Goal: Use online tool/utility: Utilize a website feature to perform a specific function

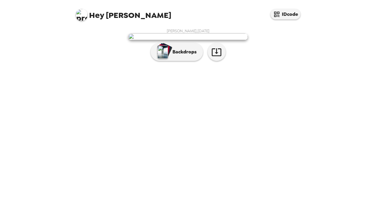
scroll to position [19, 0]
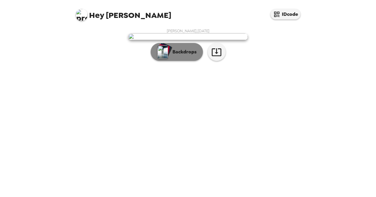
click at [173, 56] on p "Backdrops" at bounding box center [183, 51] width 27 height 7
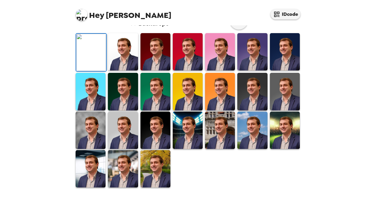
scroll to position [108, 0]
click at [127, 71] on img at bounding box center [123, 51] width 30 height 37
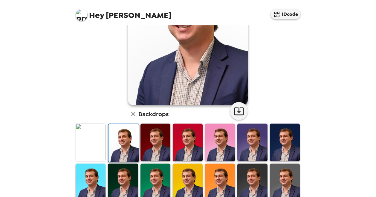
scroll to position [78, 0]
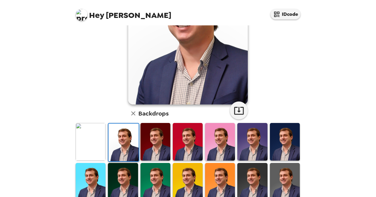
click at [249, 139] on img at bounding box center [252, 141] width 30 height 37
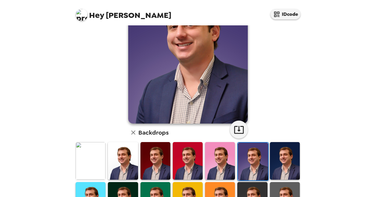
scroll to position [60, 0]
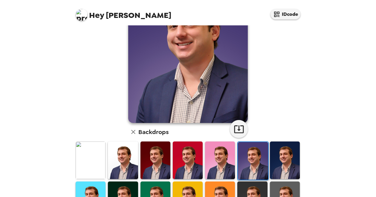
click at [282, 159] on img at bounding box center [285, 160] width 30 height 37
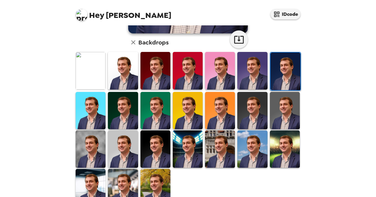
scroll to position [165, 0]
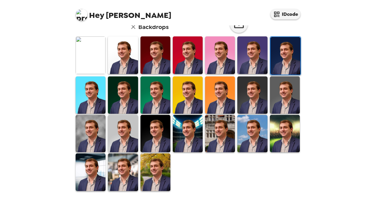
click at [126, 130] on img at bounding box center [123, 133] width 30 height 37
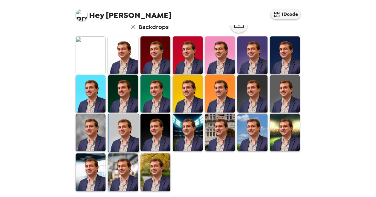
click at [288, 91] on img at bounding box center [285, 93] width 30 height 37
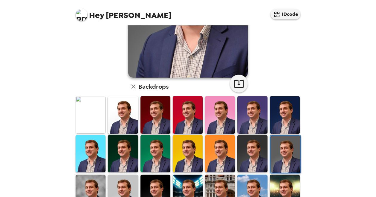
click at [255, 146] on img at bounding box center [252, 153] width 30 height 37
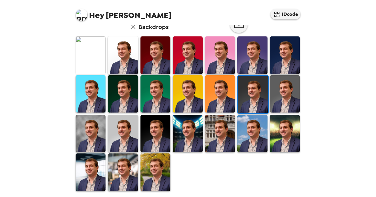
click at [86, 133] on img at bounding box center [91, 133] width 30 height 37
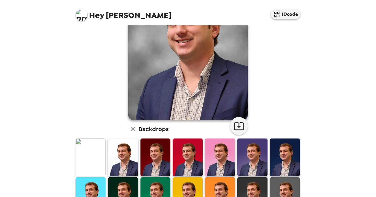
scroll to position [150, 0]
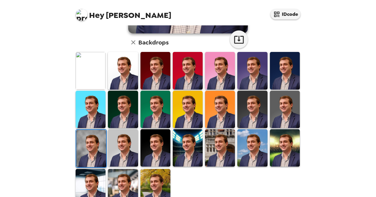
click at [118, 150] on img at bounding box center [123, 148] width 30 height 37
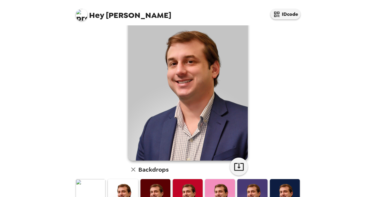
scroll to position [30, 0]
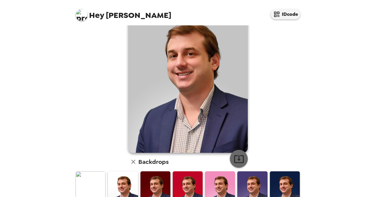
click at [235, 156] on icon "button" at bounding box center [239, 160] width 10 height 8
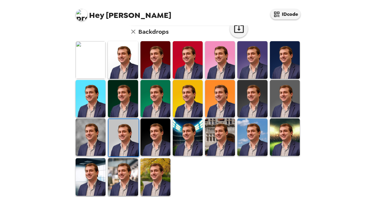
scroll to position [165, 0]
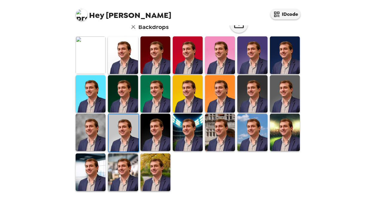
click at [153, 174] on img at bounding box center [156, 172] width 30 height 37
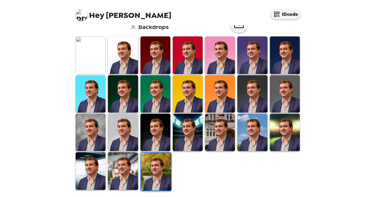
click at [131, 133] on img at bounding box center [123, 132] width 30 height 37
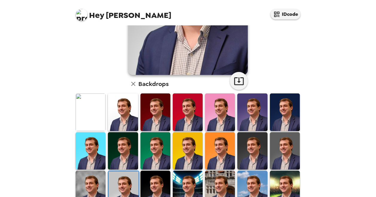
scroll to position [16, 0]
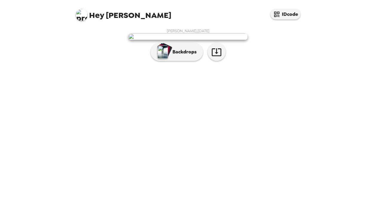
scroll to position [19, 0]
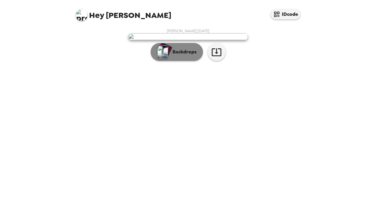
click at [182, 56] on p "Backdrops" at bounding box center [183, 51] width 27 height 7
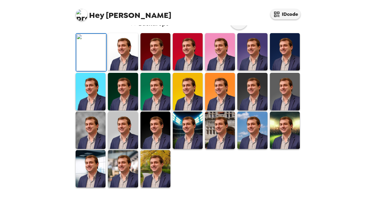
scroll to position [160, 0]
click at [121, 141] on img at bounding box center [123, 130] width 30 height 37
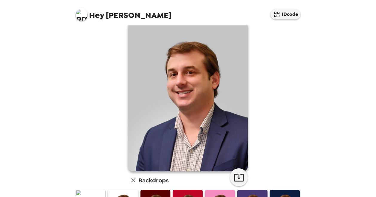
scroll to position [30, 0]
